Goal: Check status: Check status

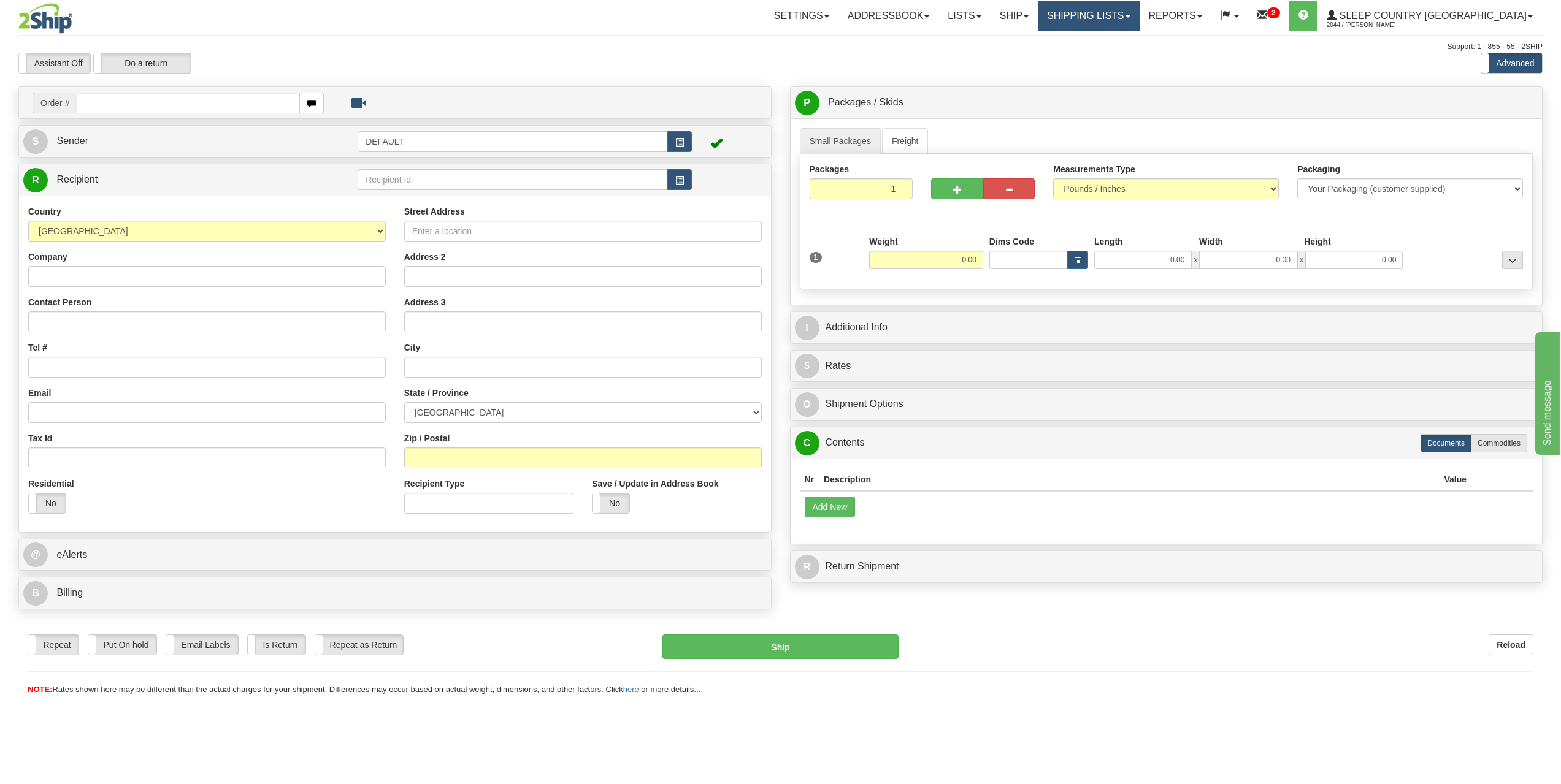
click at [1130, 22] on link "Shipping lists" at bounding box center [1088, 16] width 101 height 31
click at [1127, 57] on span "Search Shipment History" at bounding box center [1079, 58] width 95 height 10
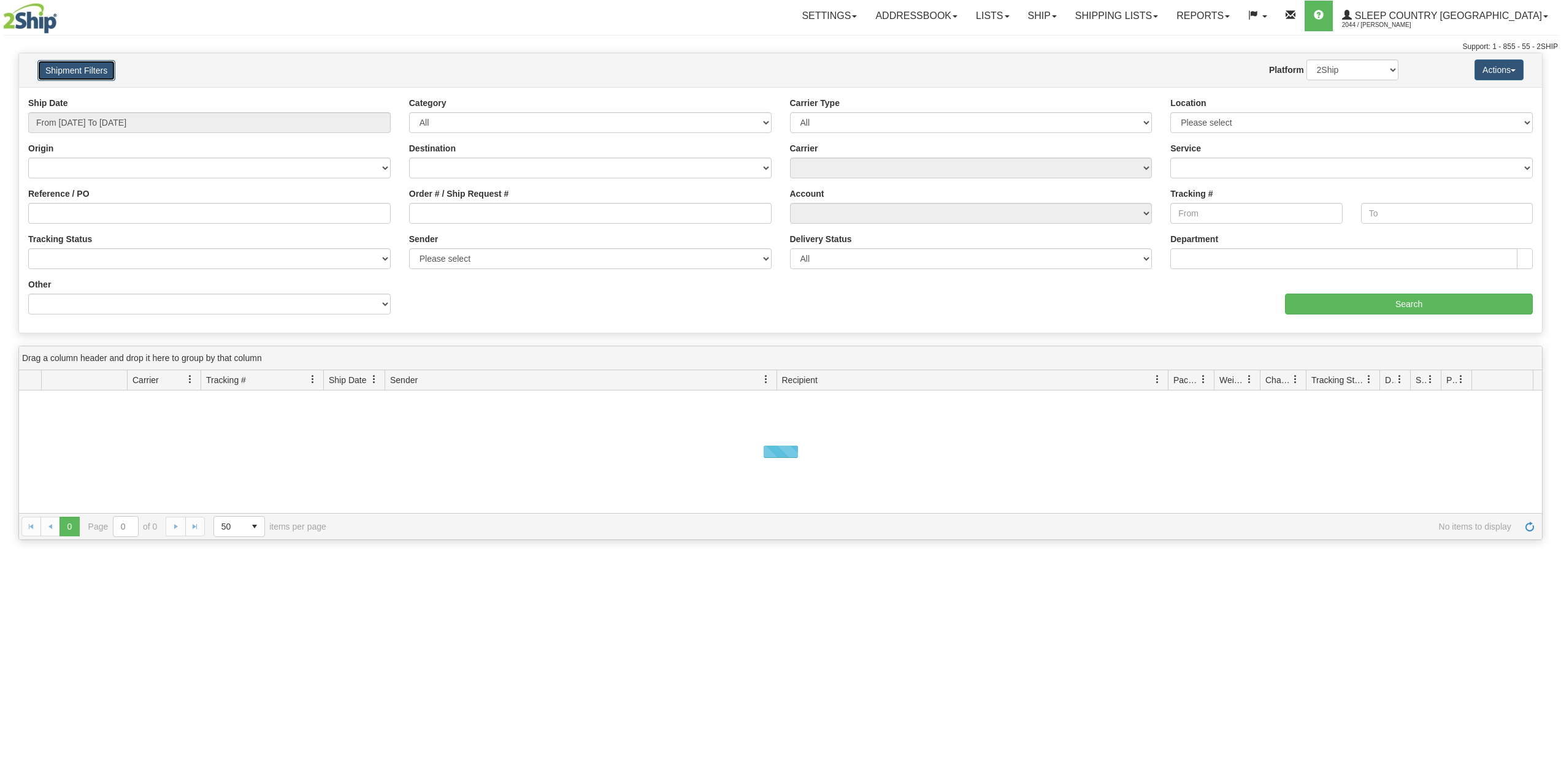
click at [82, 64] on button "Shipment Filters" at bounding box center [76, 70] width 78 height 21
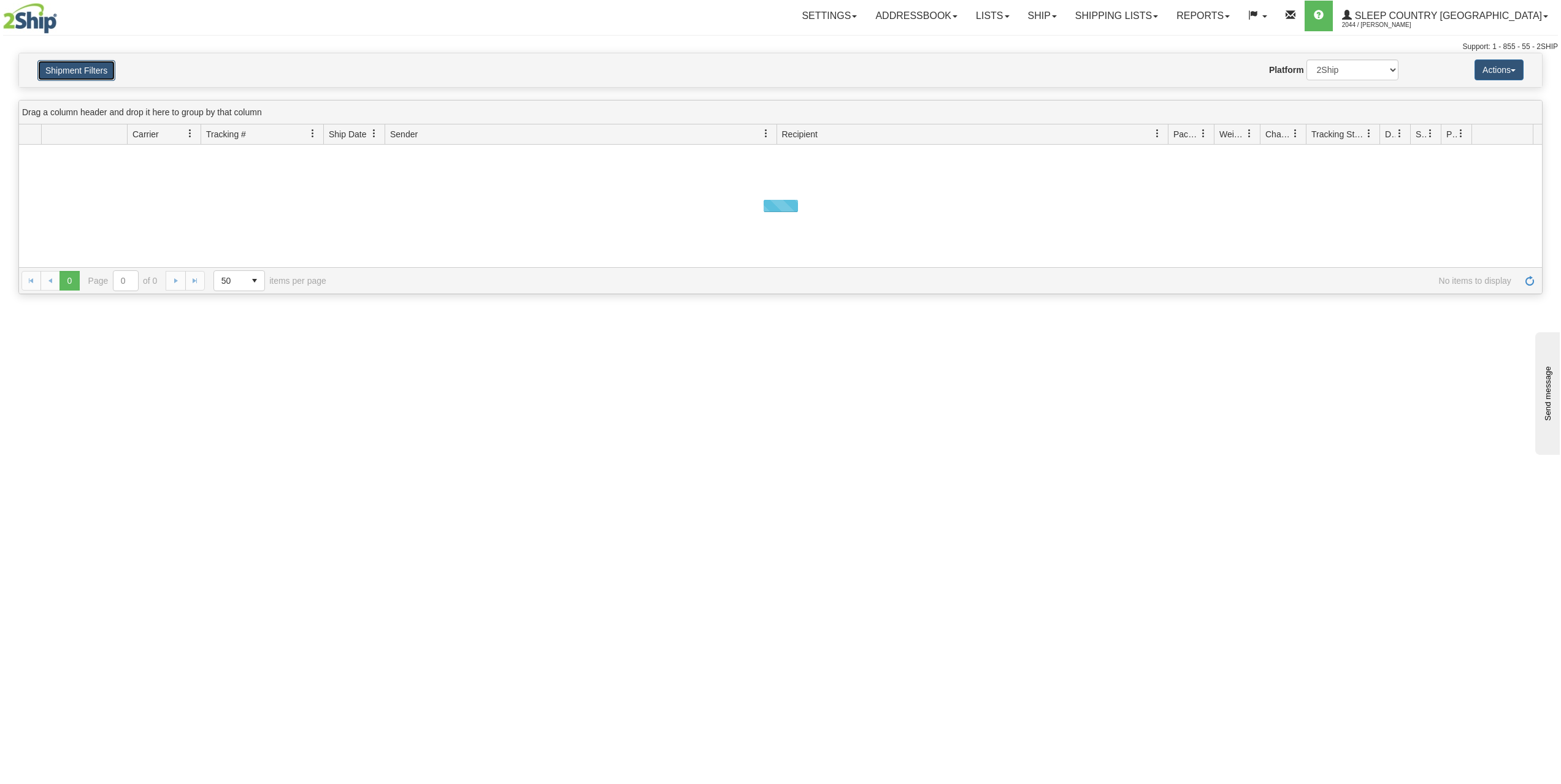
click at [84, 77] on button "Shipment Filters" at bounding box center [76, 70] width 78 height 21
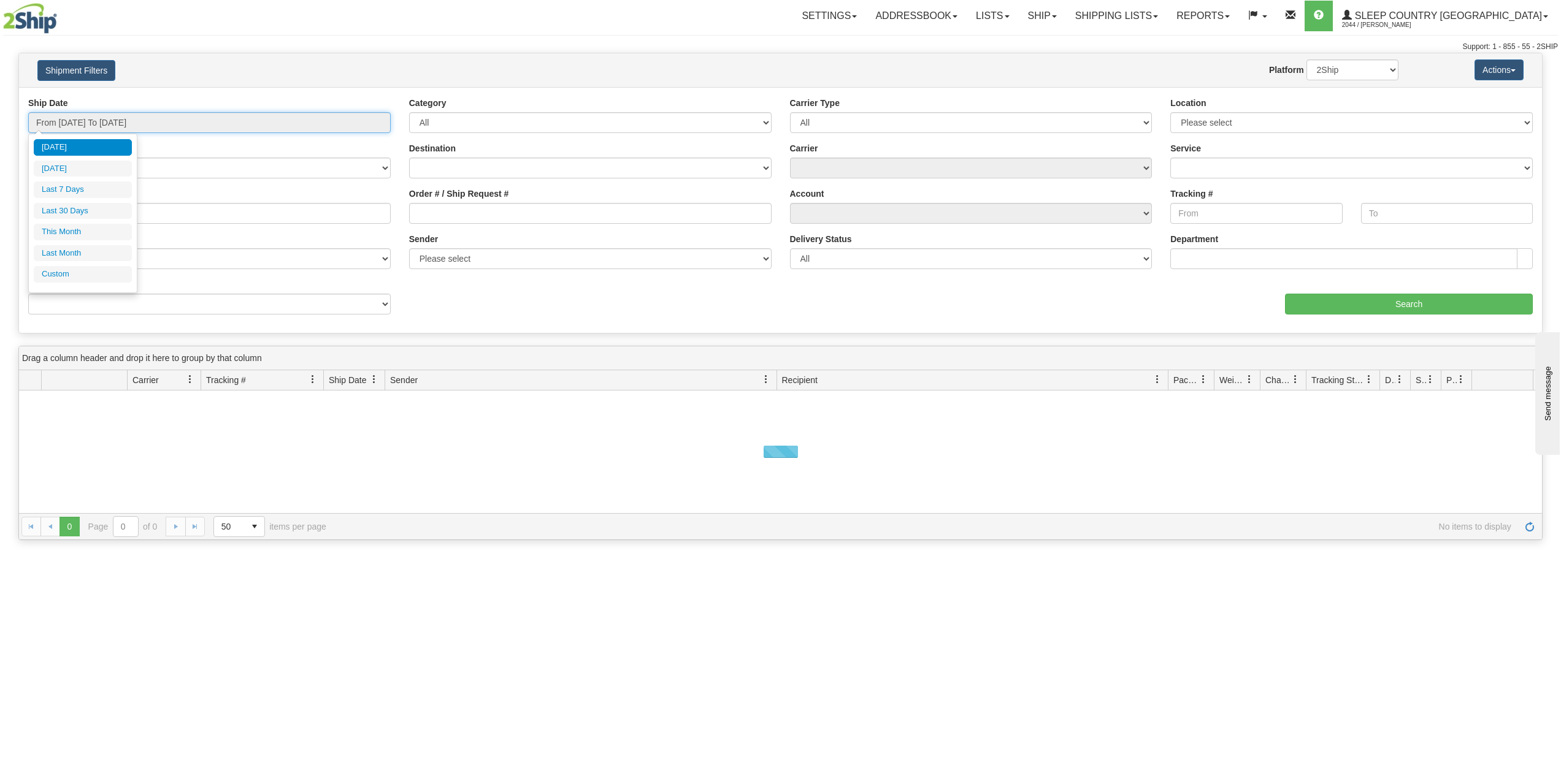
click at [120, 124] on input "From 09/14/2025 To 09/15/2025" at bounding box center [209, 123] width 362 height 21
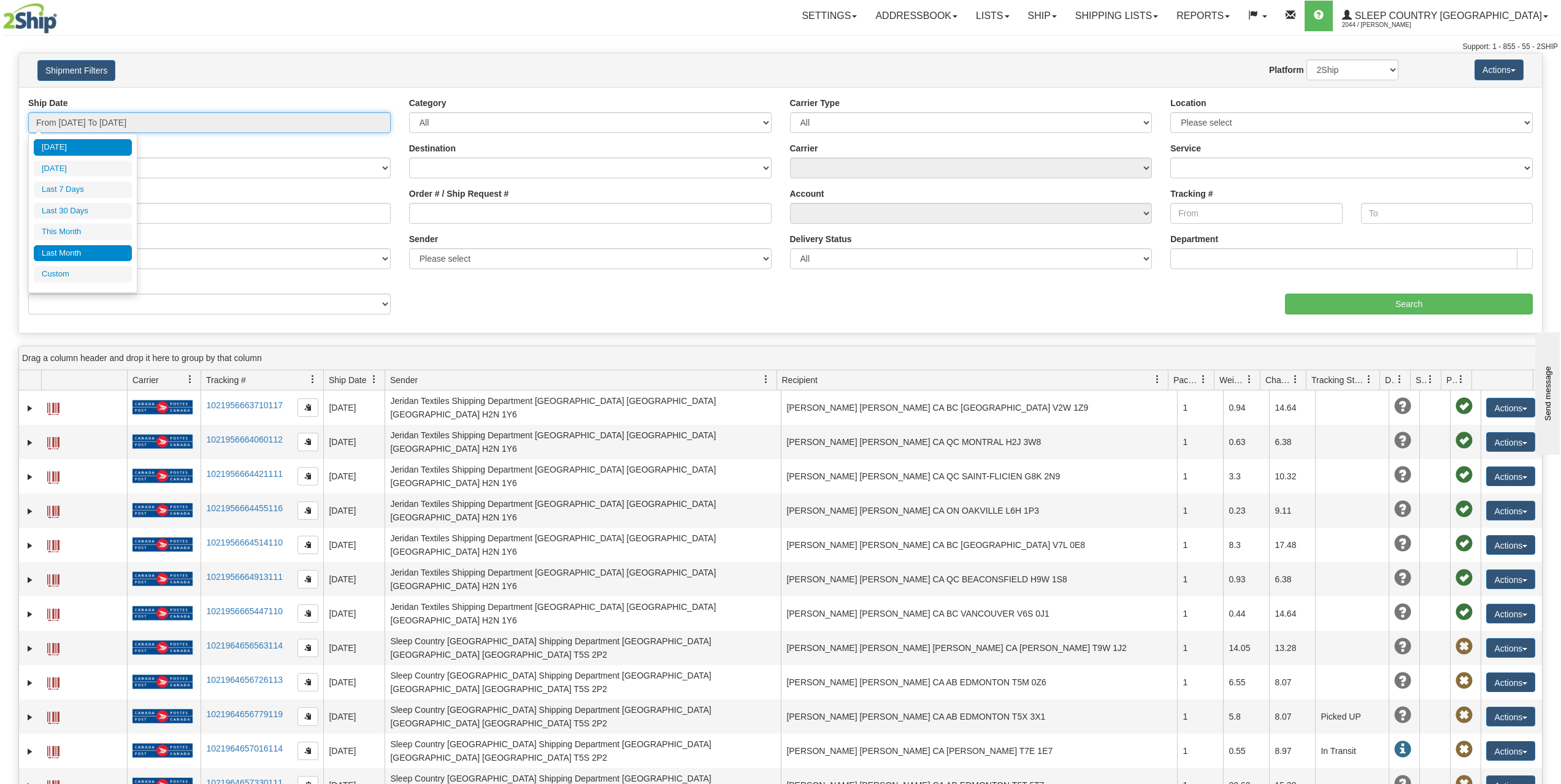
type input "[DATE]"
type input "08/01/2025"
type input "08/31/2025"
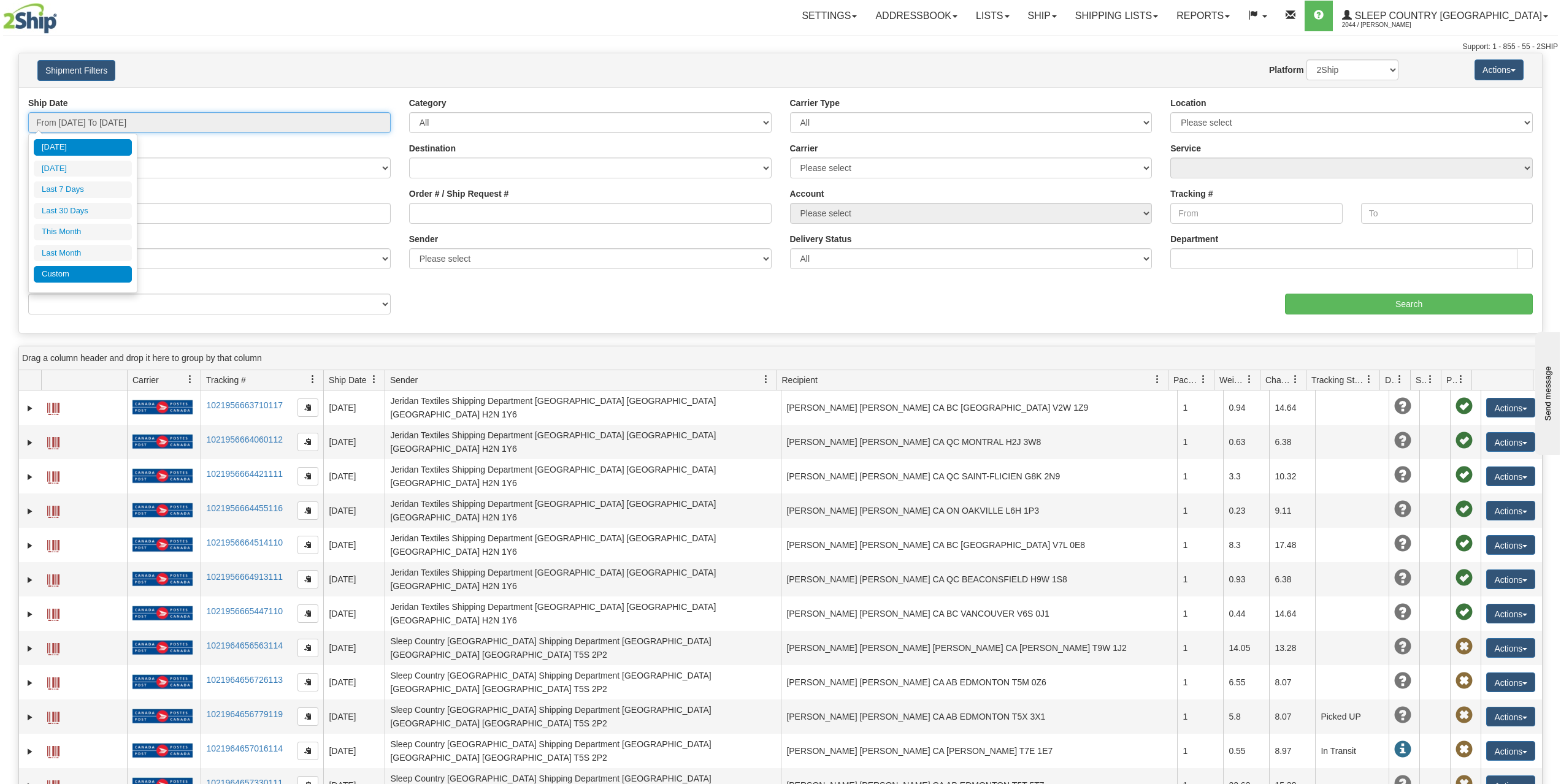
type input "[DATE]"
click at [80, 272] on li "Custom" at bounding box center [82, 274] width 98 height 16
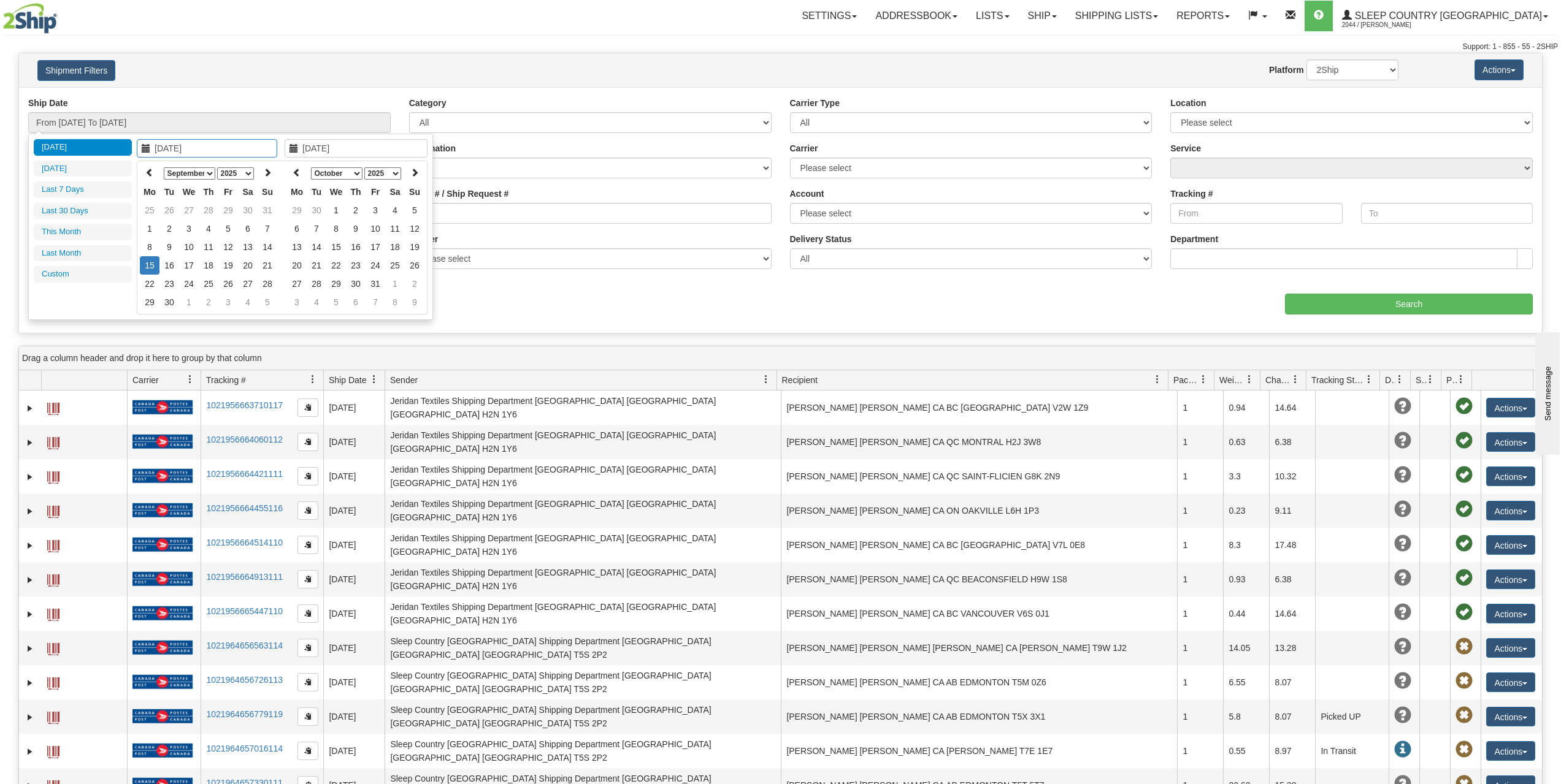
type input "08/01/2025"
type input "08/31/2025"
type input "09/01/2025"
type input "09/30/2025"
type input "[DATE]"
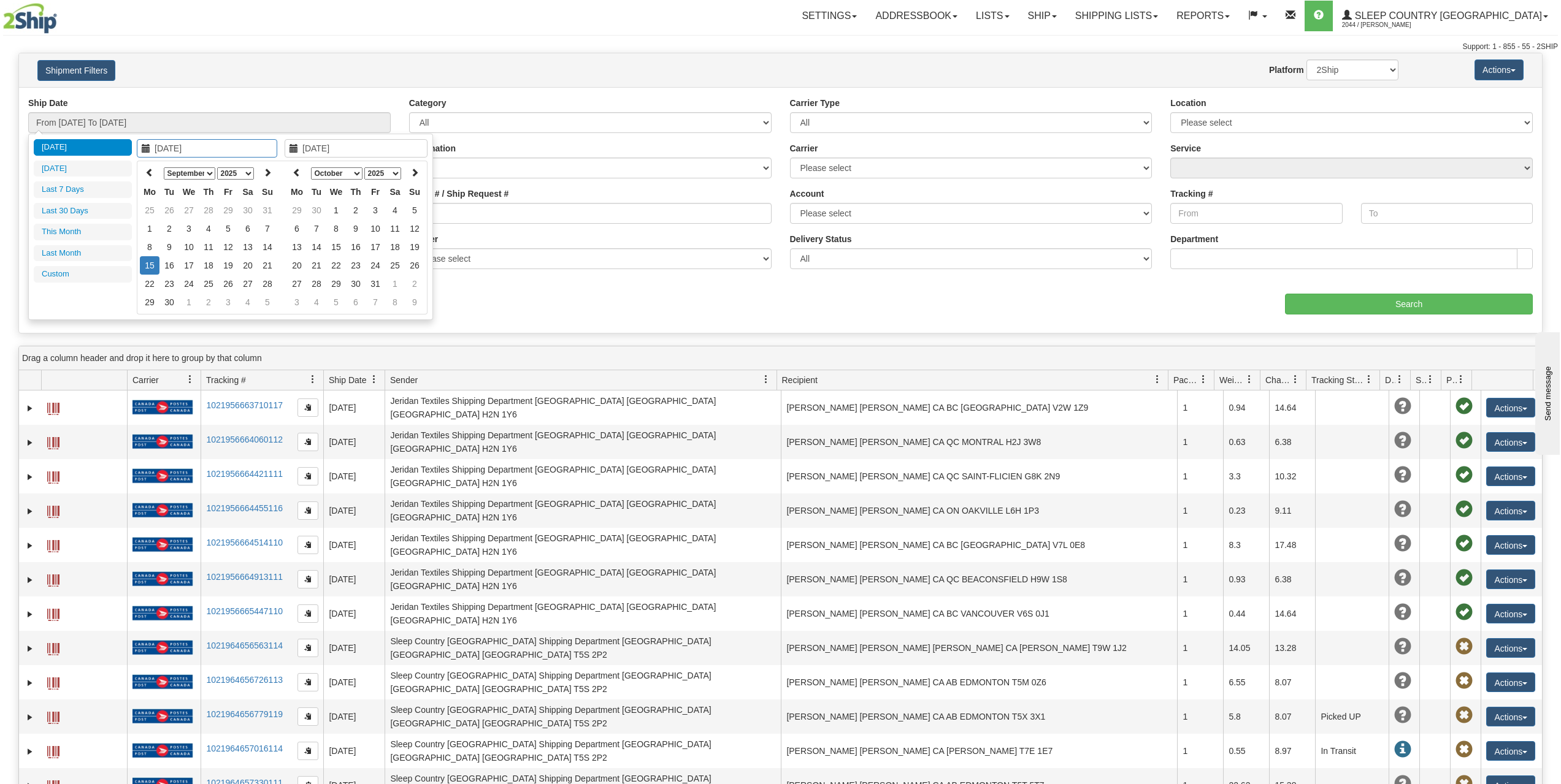
type input "[DATE]"
click at [171, 177] on select "January February March April May June July August September October November De…" at bounding box center [189, 173] width 51 height 12
type input "01/01/2025"
click at [192, 213] on td "1" at bounding box center [189, 210] width 20 height 18
click at [327, 172] on select "January February March April May June July August September October November De…" at bounding box center [337, 173] width 51 height 12
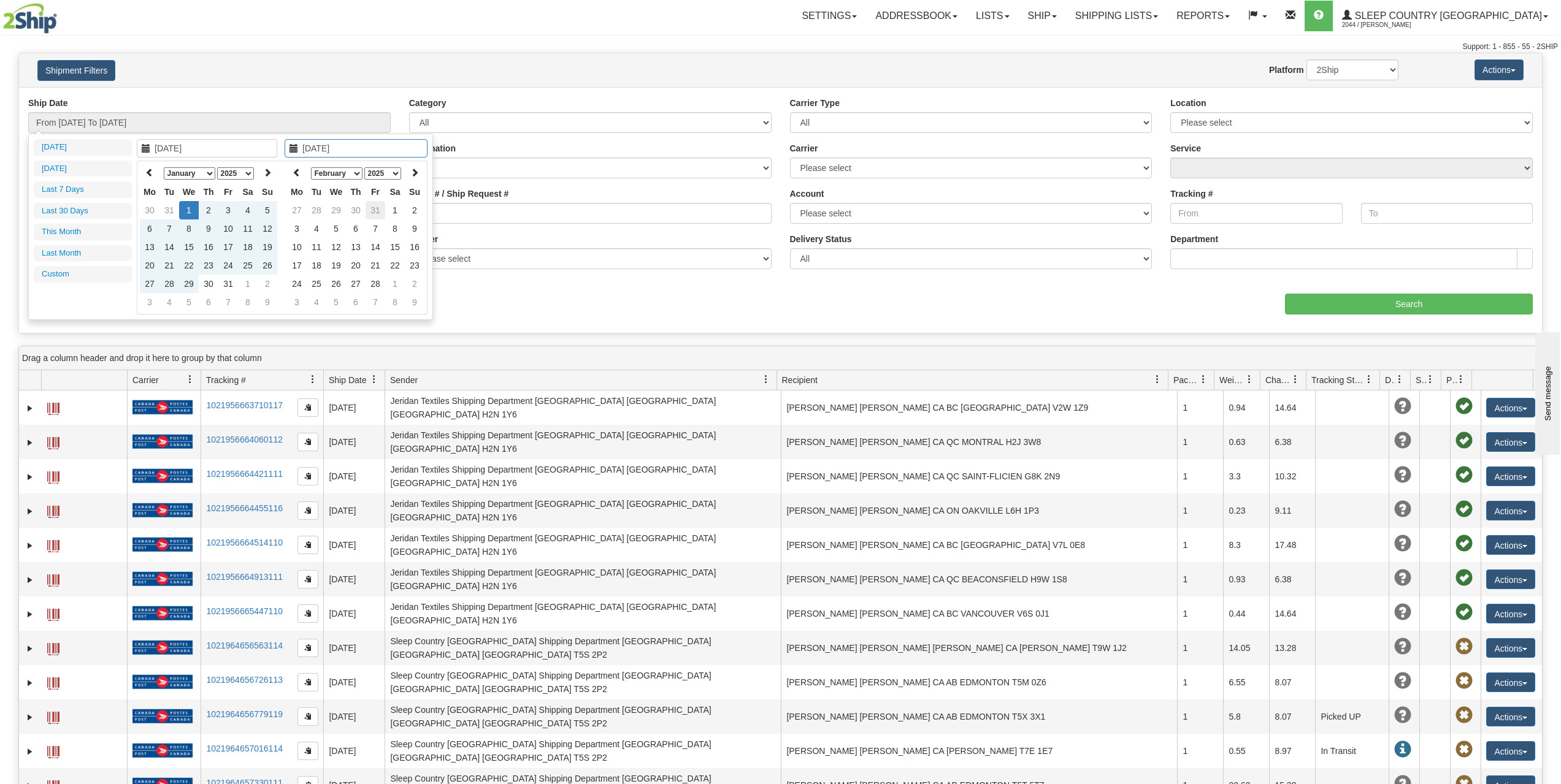
type input "01/31/2025"
click at [371, 208] on td "31" at bounding box center [375, 210] width 20 height 18
type input "From 01/01/2025 To 01/31/2025"
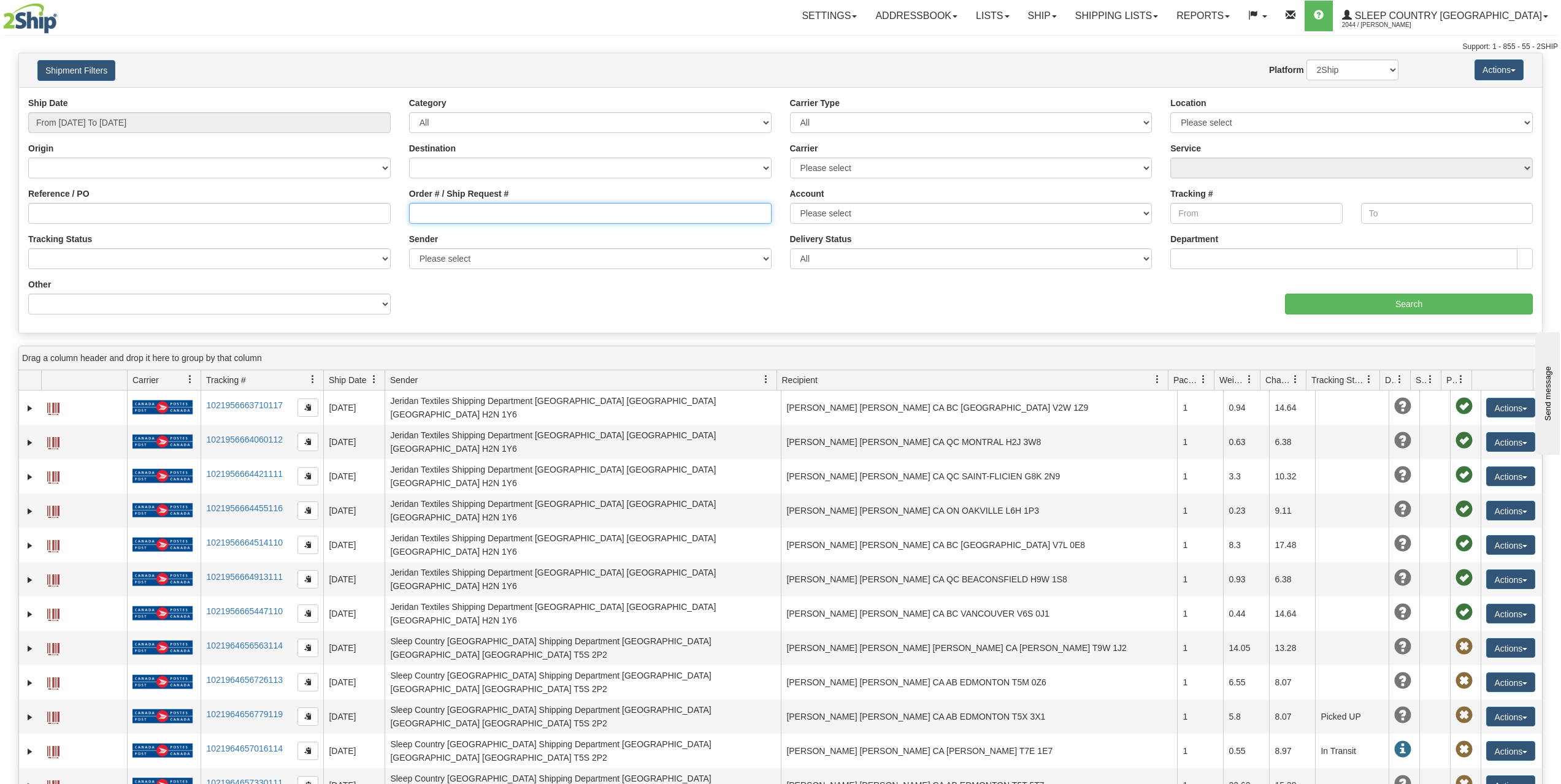
click at [454, 214] on input "Order # / Ship Request #" at bounding box center [590, 214] width 362 height 21
paste input "1024224"
type input "1024224"
click at [1477, 306] on input "Search" at bounding box center [1408, 304] width 248 height 21
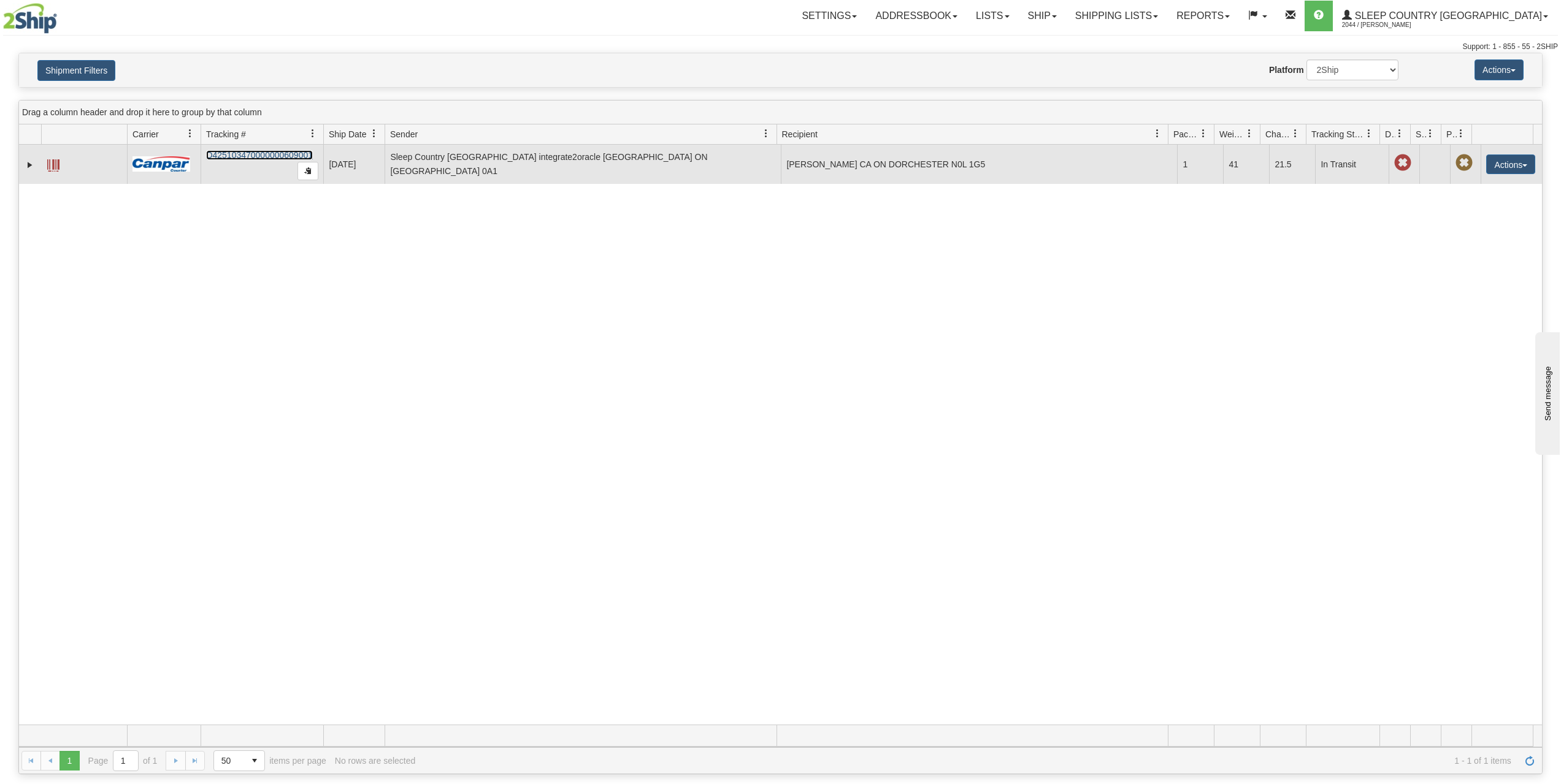
click at [273, 153] on link "D425103470000000609001" at bounding box center [259, 155] width 107 height 10
